Goal: Navigation & Orientation: Find specific page/section

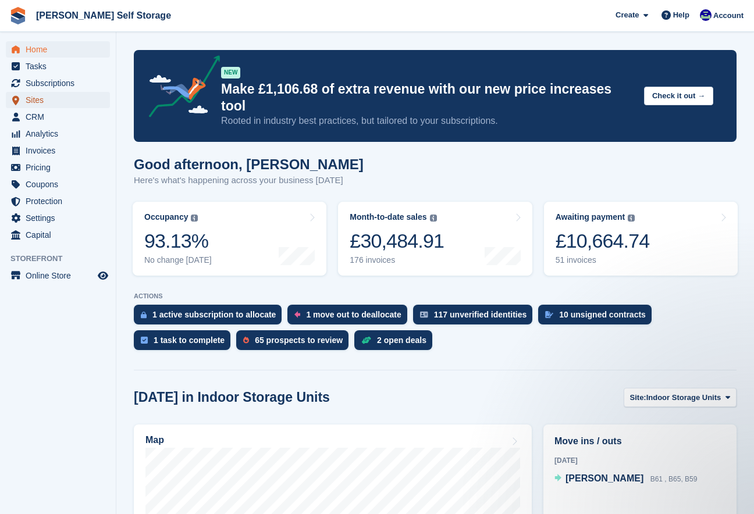
click at [38, 98] on span "Sites" at bounding box center [61, 100] width 70 height 16
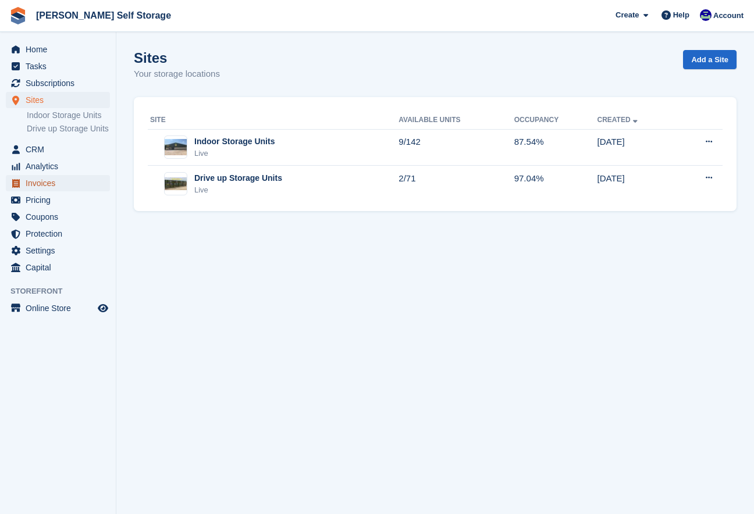
click at [40, 191] on span "Invoices" at bounding box center [61, 183] width 70 height 16
click at [55, 191] on span "Invoices" at bounding box center [61, 183] width 70 height 16
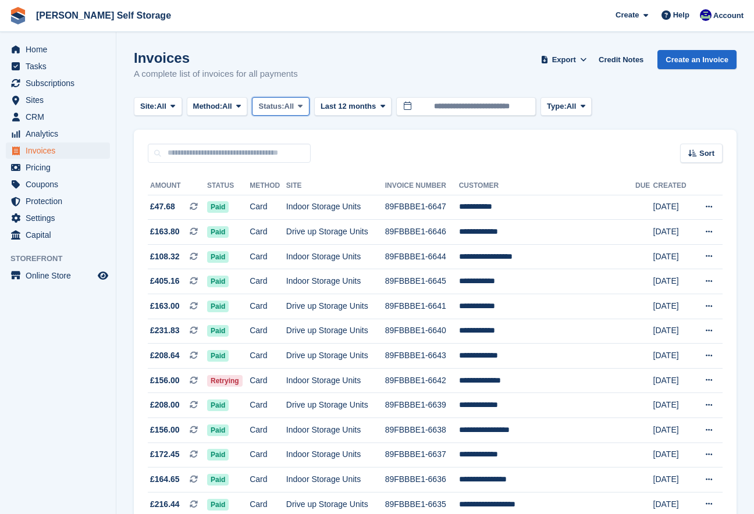
click at [303, 107] on icon at bounding box center [300, 106] width 5 height 8
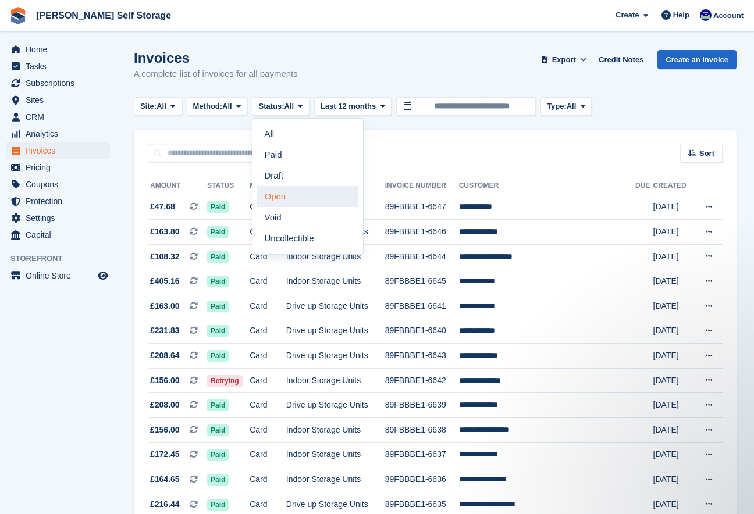
click at [291, 195] on link "Open" at bounding box center [307, 196] width 101 height 21
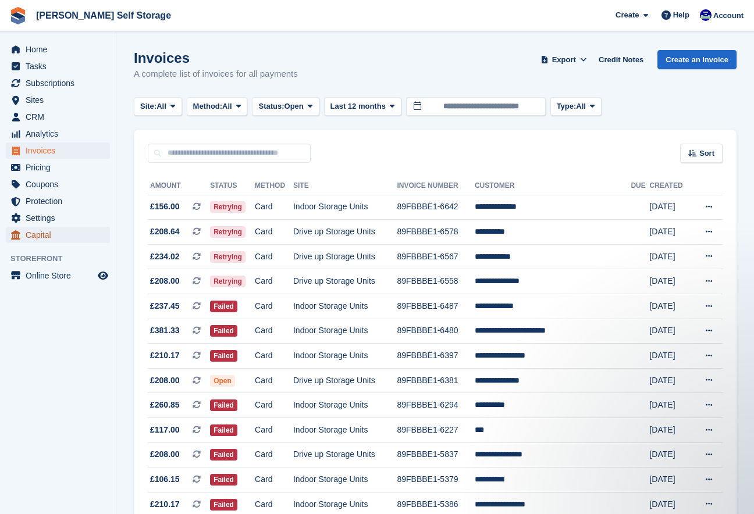
click at [99, 242] on link "Capital" at bounding box center [58, 235] width 104 height 16
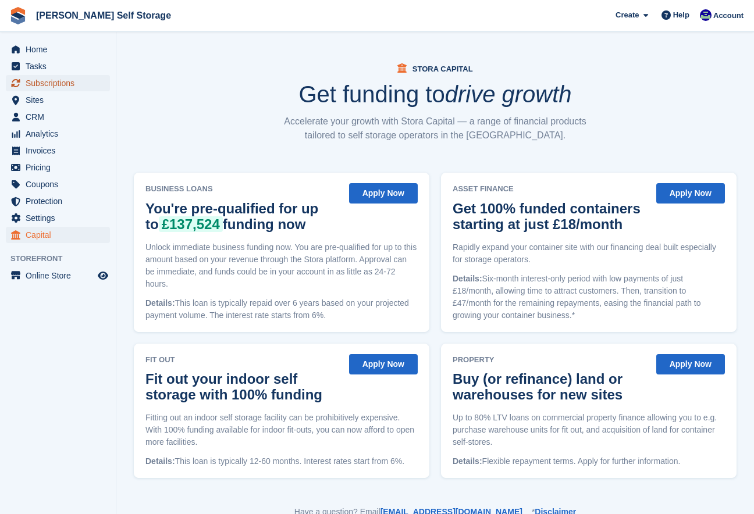
click at [41, 82] on span "Subscriptions" at bounding box center [61, 83] width 70 height 16
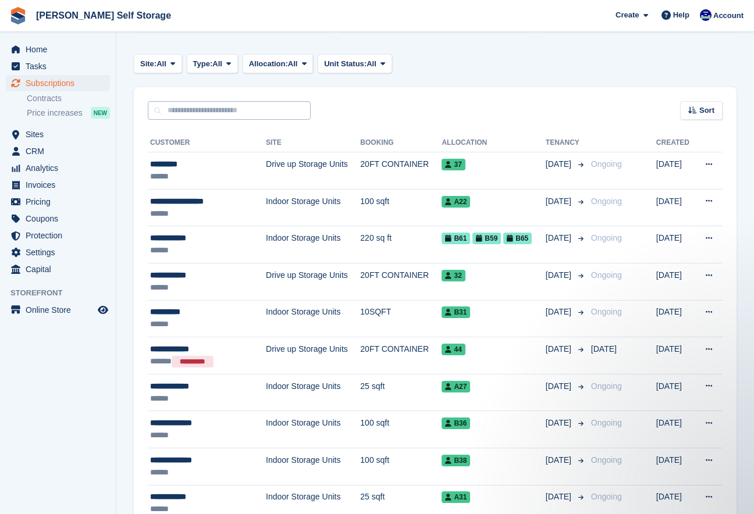
scroll to position [175, 0]
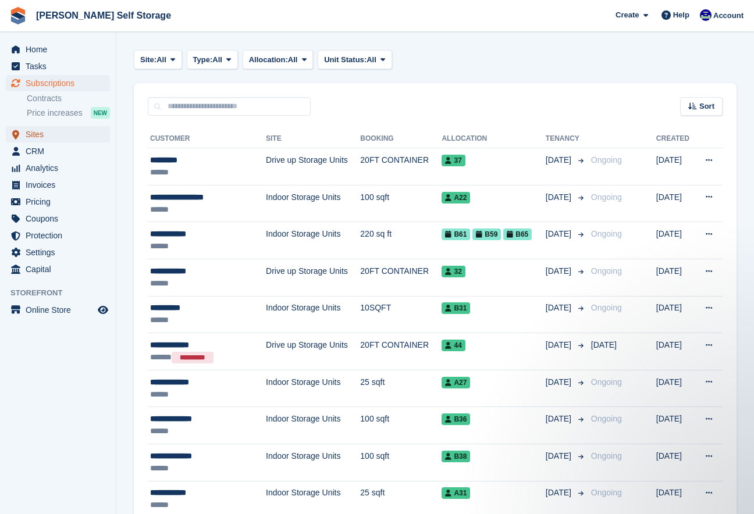
click at [40, 132] on span "Sites" at bounding box center [61, 134] width 70 height 16
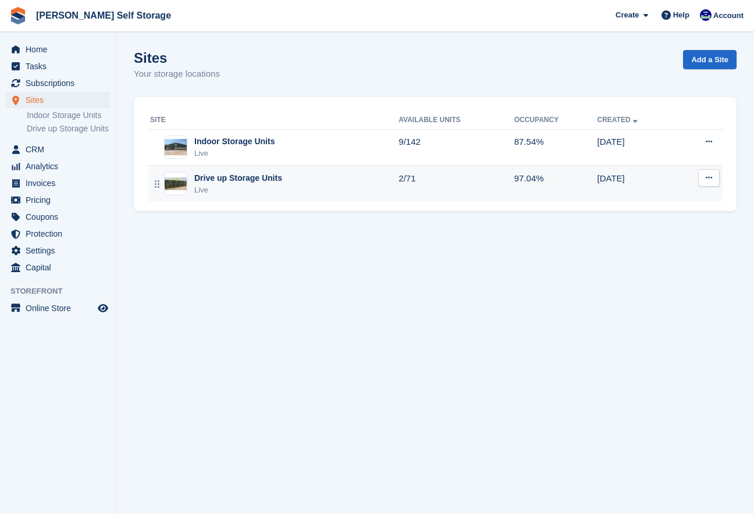
click at [201, 181] on div "Drive up Storage Units" at bounding box center [238, 178] width 88 height 12
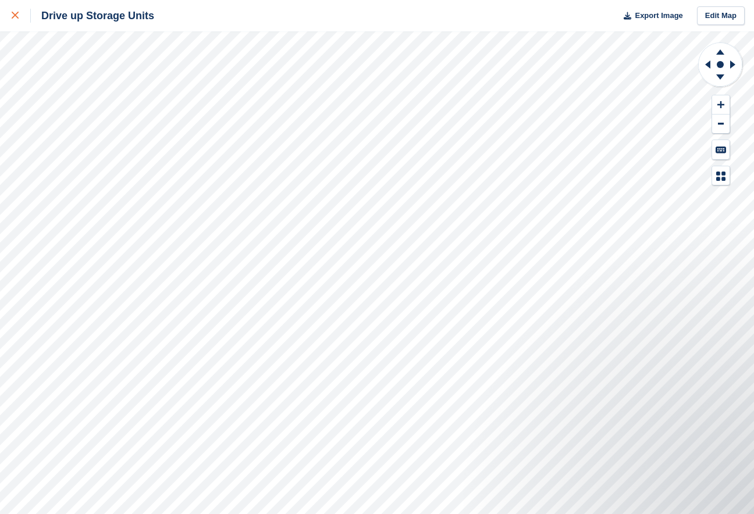
click at [21, 19] on div at bounding box center [21, 16] width 19 height 14
